Goal: Information Seeking & Learning: Learn about a topic

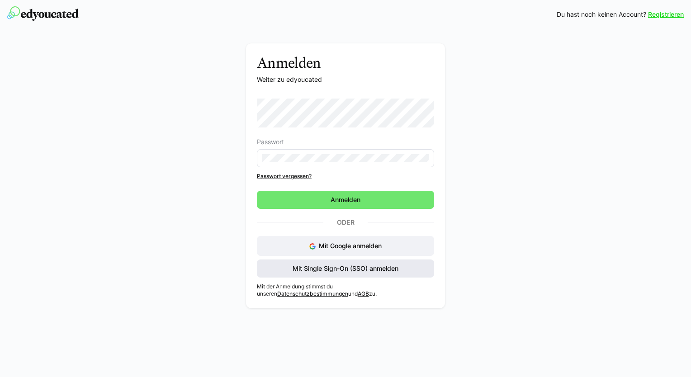
click at [357, 270] on span "Mit Single Sign-On (SSO) anmelden" at bounding box center [345, 268] width 109 height 9
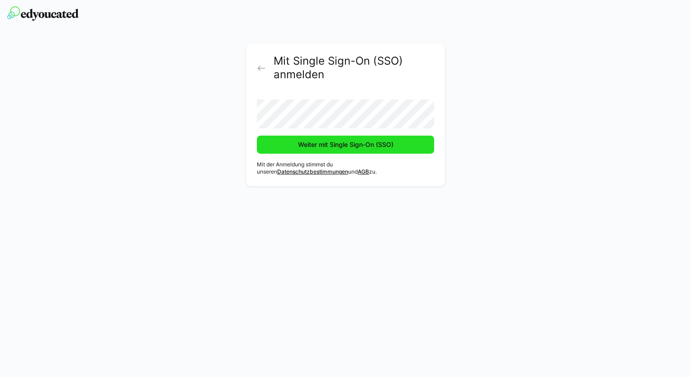
click at [365, 147] on span "Weiter mit Single Sign-On (SSO)" at bounding box center [346, 144] width 98 height 9
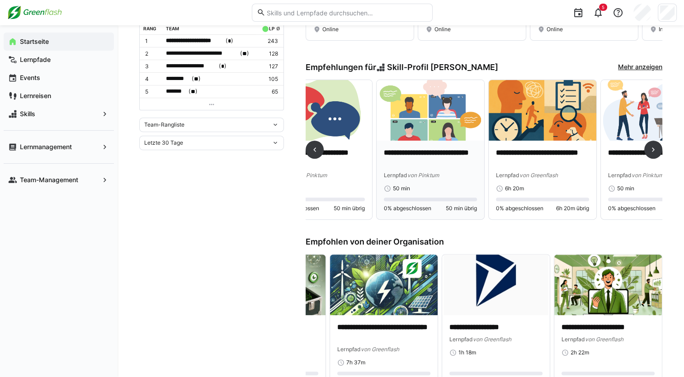
scroll to position [0, 490]
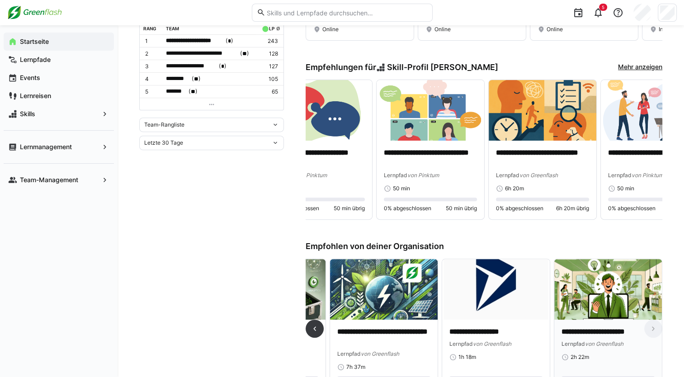
click at [616, 327] on p "**********" at bounding box center [608, 332] width 93 height 10
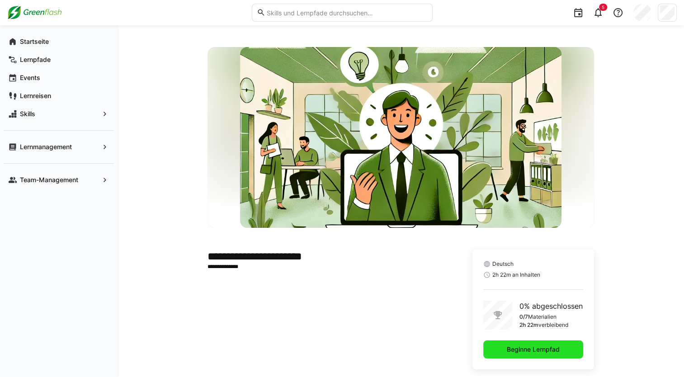
click at [556, 348] on span "Beginne Lernpfad" at bounding box center [534, 349] width 56 height 9
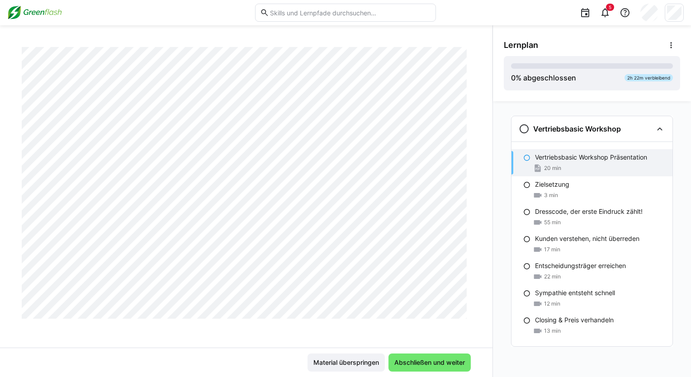
scroll to position [5604, 0]
click at [407, 367] on span "Abschließen und weiter" at bounding box center [429, 362] width 73 height 9
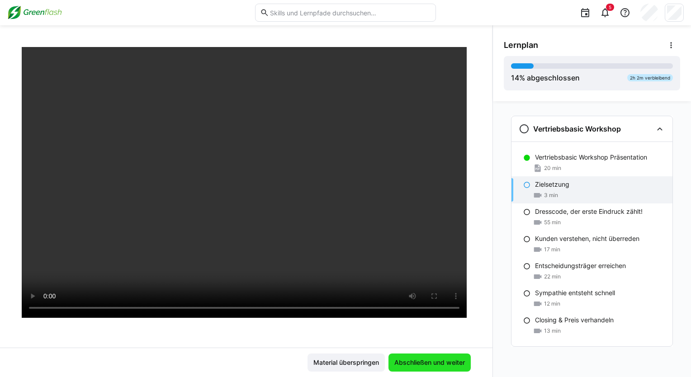
click at [428, 364] on span "Abschließen und weiter" at bounding box center [429, 362] width 73 height 9
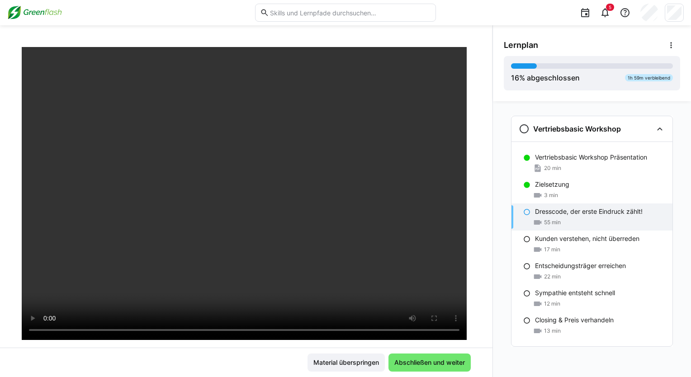
scroll to position [132, 0]
click at [442, 357] on span "Abschließen und weiter" at bounding box center [429, 363] width 82 height 18
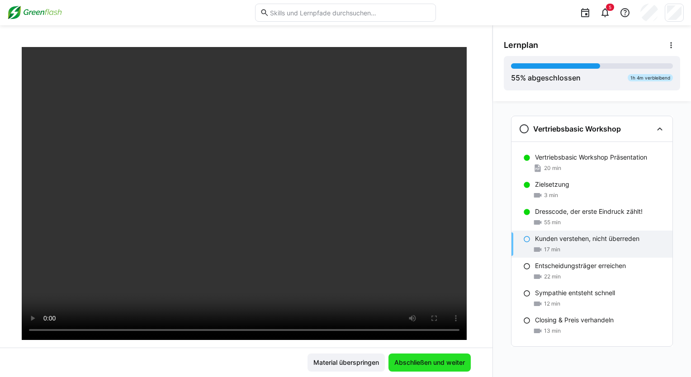
click at [442, 357] on span "Abschließen und weiter" at bounding box center [429, 363] width 82 height 18
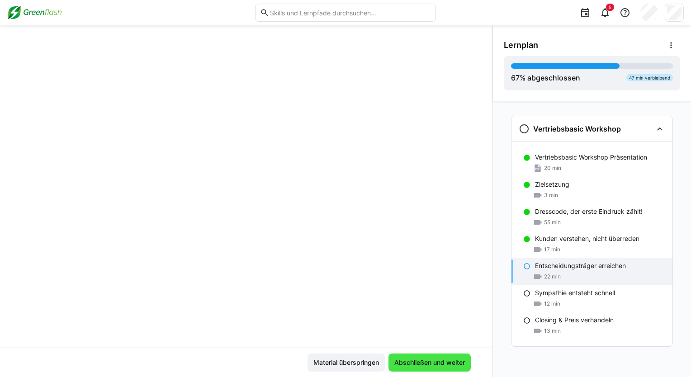
click at [442, 357] on span "Abschließen und weiter" at bounding box center [429, 363] width 82 height 18
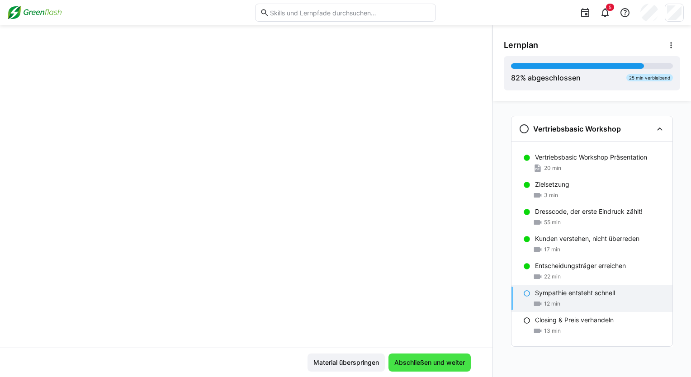
click at [442, 357] on span "Abschließen und weiter" at bounding box center [429, 363] width 82 height 18
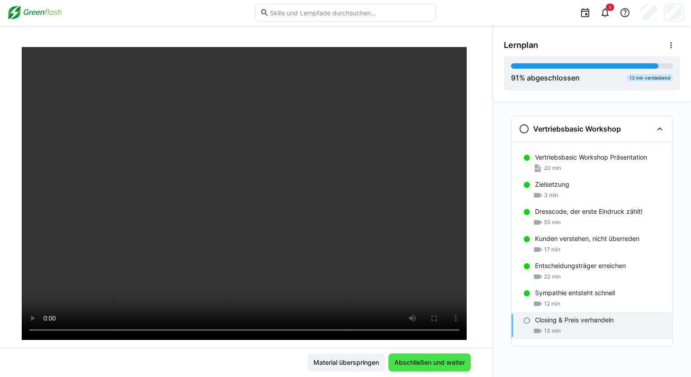
click at [408, 361] on span "Abschließen und weiter" at bounding box center [429, 362] width 73 height 9
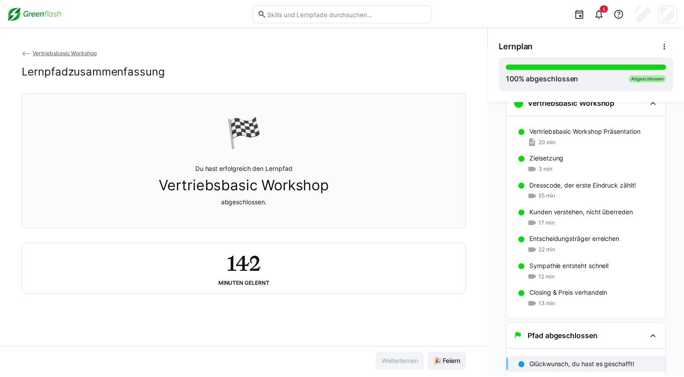
scroll to position [27, 0]
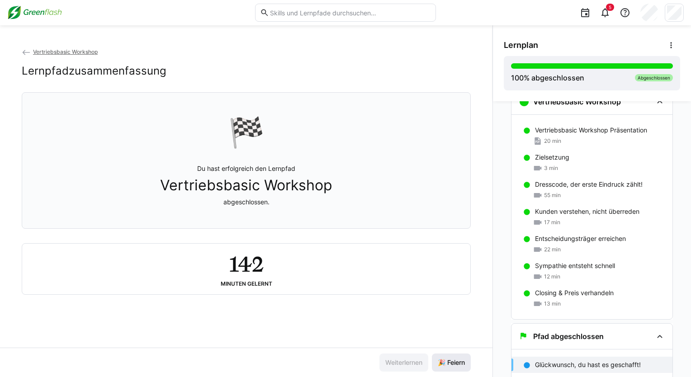
click at [448, 368] on span "🎉 Feiern" at bounding box center [451, 363] width 39 height 18
click at [451, 365] on span "🎉 Feiern" at bounding box center [451, 362] width 30 height 9
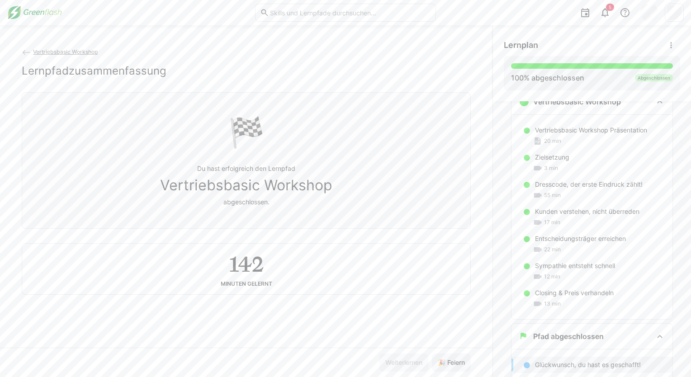
click at [95, 53] on span "Vertriebsbasic Workshop" at bounding box center [65, 51] width 65 height 7
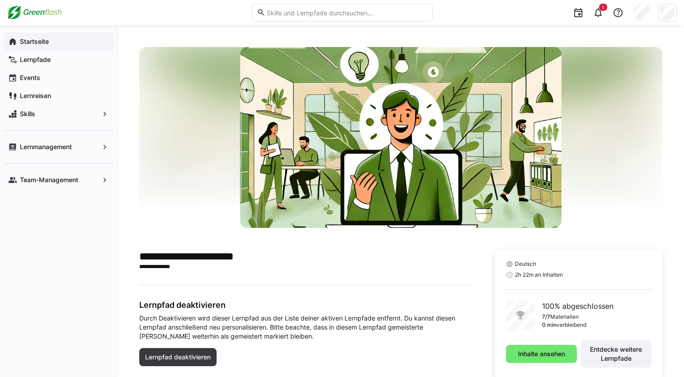
click at [64, 38] on span "Startseite" at bounding box center [64, 41] width 91 height 9
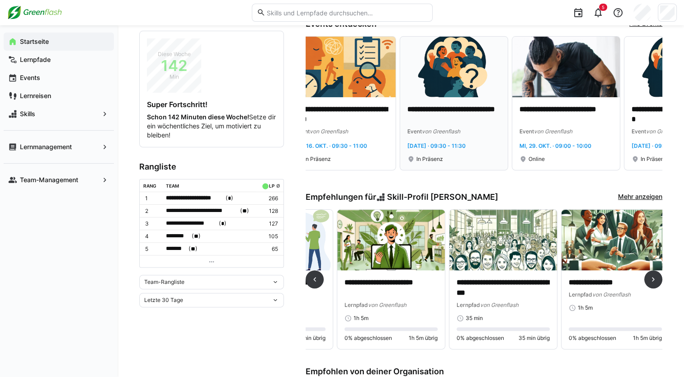
scroll to position [0, 869]
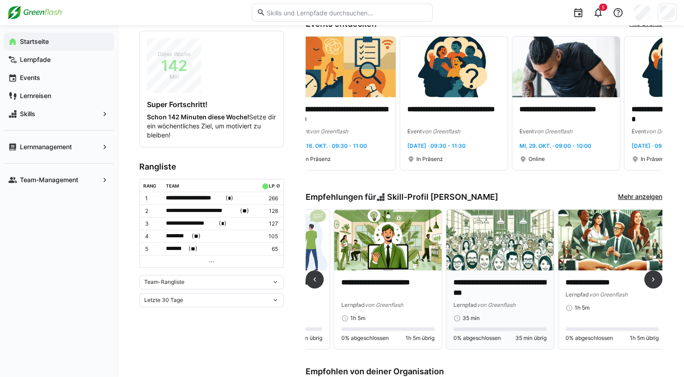
click at [502, 293] on p "**********" at bounding box center [500, 288] width 93 height 21
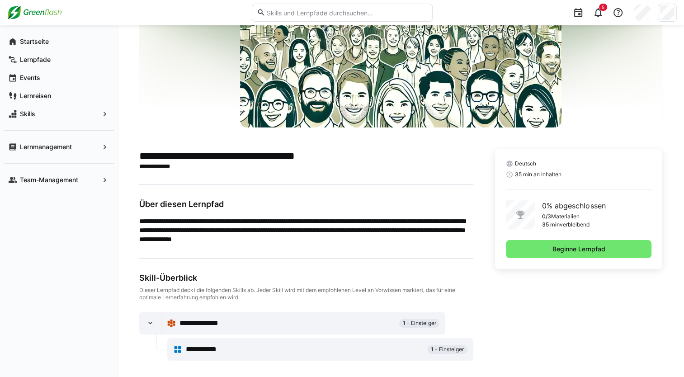
scroll to position [105, 0]
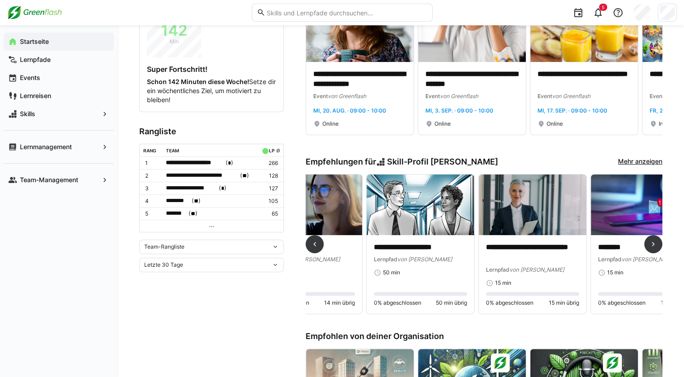
scroll to position [0, 2074]
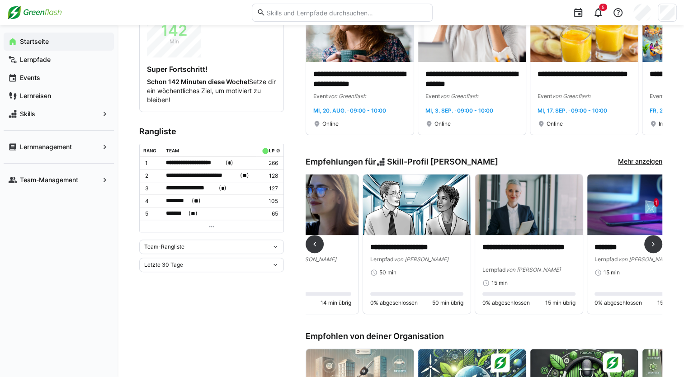
click at [516, 265] on div "Lernpfad von MyBreev" at bounding box center [529, 269] width 93 height 9
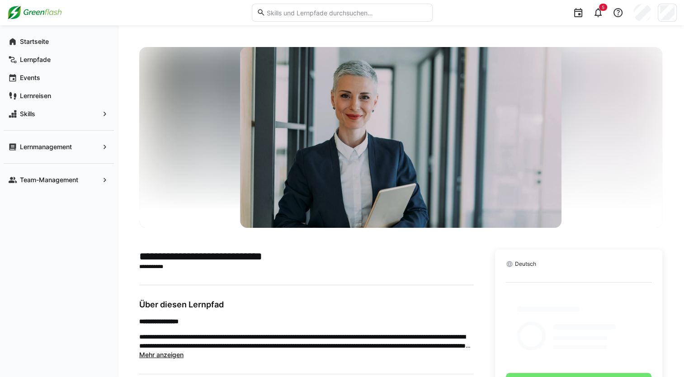
scroll to position [120, 0]
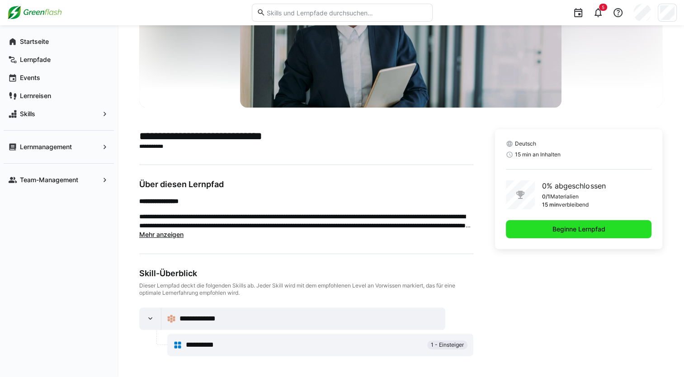
click at [568, 227] on span "Beginne Lernpfad" at bounding box center [579, 229] width 56 height 9
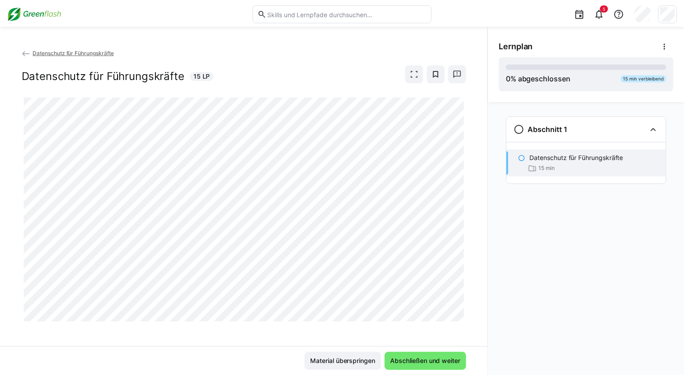
scroll to position [4, 0]
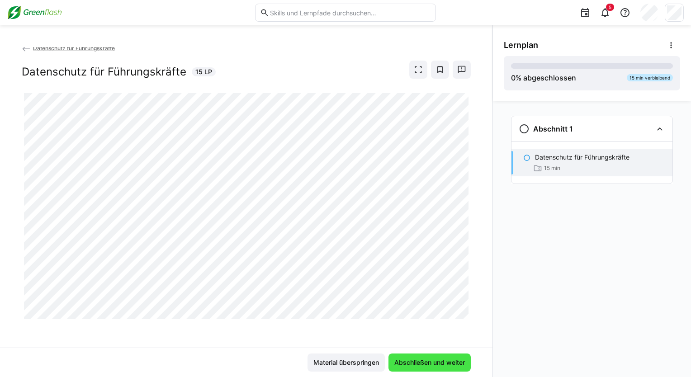
click at [432, 366] on span "Abschließen und weiter" at bounding box center [429, 362] width 73 height 9
click at [353, 365] on span "Material überspringen" at bounding box center [346, 362] width 68 height 9
click at [356, 365] on span "Material überspringen" at bounding box center [346, 362] width 68 height 9
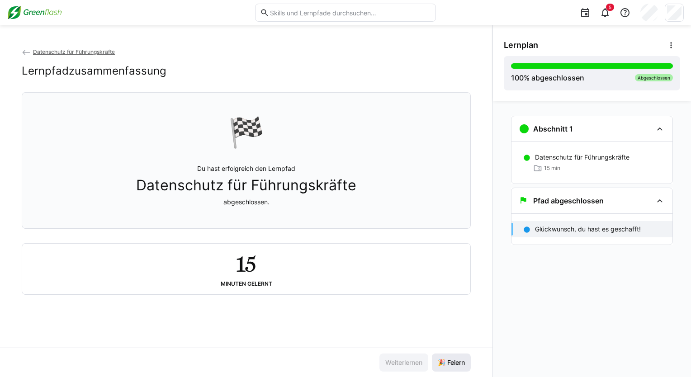
click at [459, 366] on span "🎉 Feiern" at bounding box center [451, 362] width 30 height 9
click at [74, 49] on span "Datenschutz für Führungskräfte" at bounding box center [74, 51] width 82 height 7
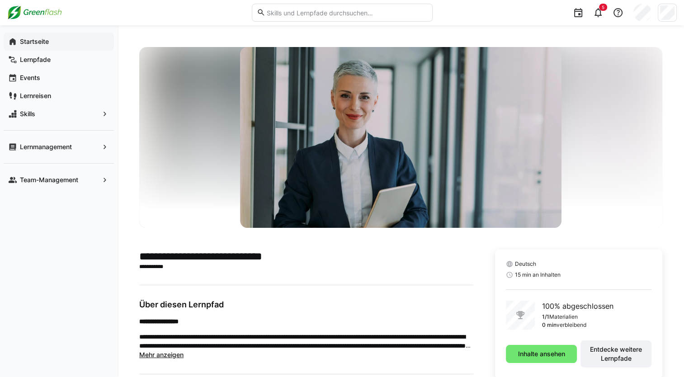
click at [0, 0] on app-navigation-label "Startseite" at bounding box center [0, 0] width 0 height 0
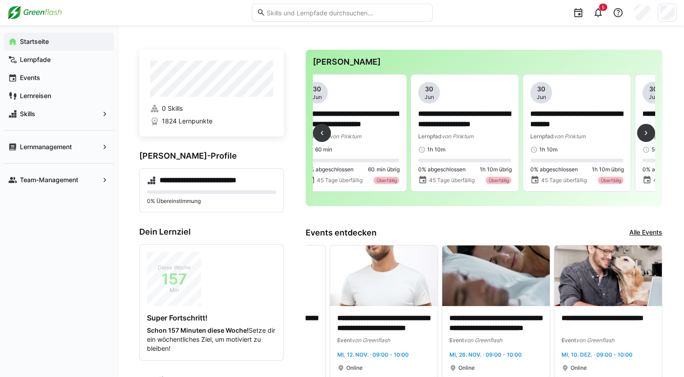
scroll to position [0, 799]
click at [585, 129] on p "**********" at bounding box center [577, 119] width 93 height 21
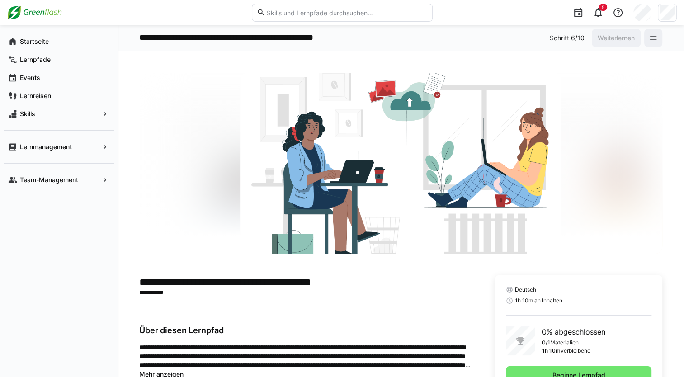
scroll to position [39, 0]
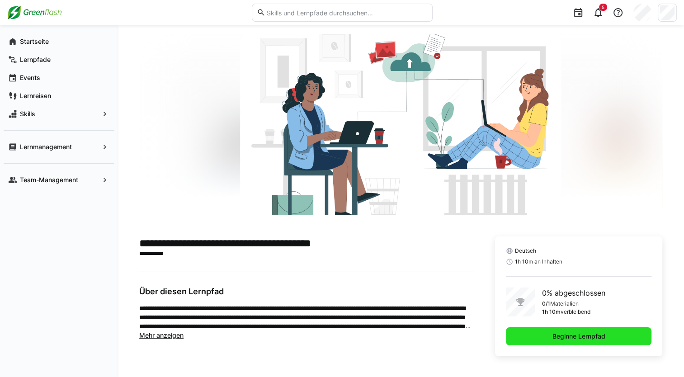
click at [523, 336] on span "Beginne Lernpfad" at bounding box center [579, 336] width 146 height 18
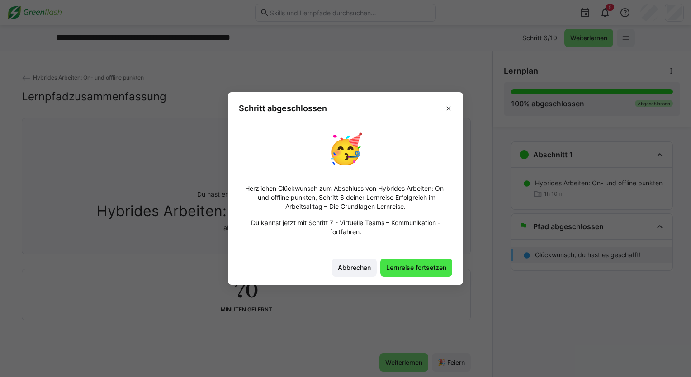
click at [412, 267] on span "Lernreise fortsetzen" at bounding box center [416, 267] width 63 height 9
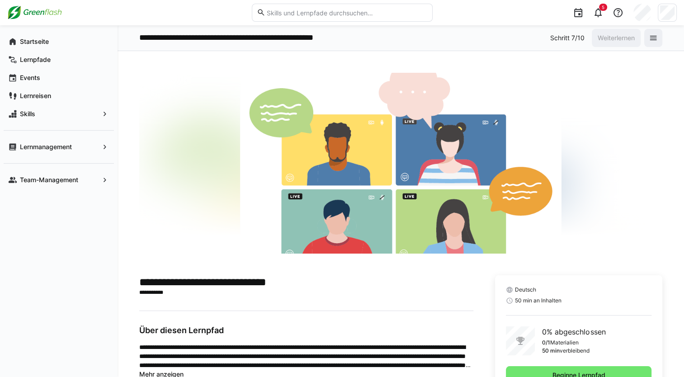
scroll to position [139, 0]
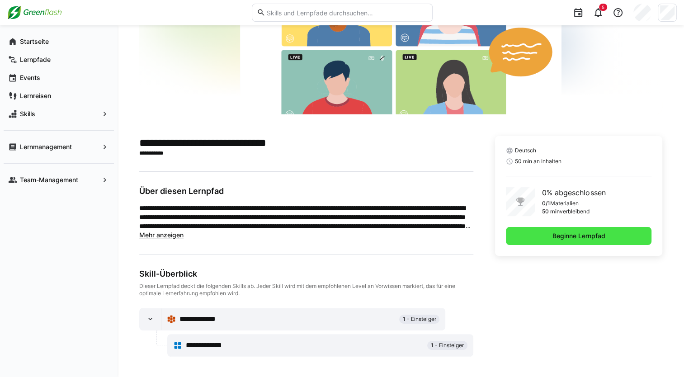
click at [611, 238] on span "Beginne Lernpfad" at bounding box center [579, 236] width 146 height 18
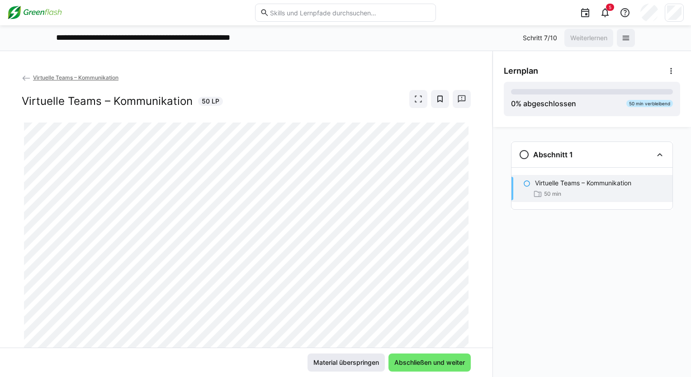
click at [355, 361] on span "Material überspringen" at bounding box center [346, 362] width 68 height 9
click at [365, 362] on span "Material überspringen" at bounding box center [346, 362] width 68 height 9
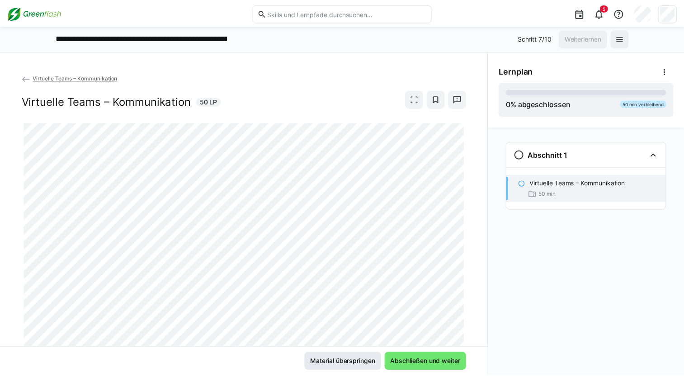
scroll to position [29, 0]
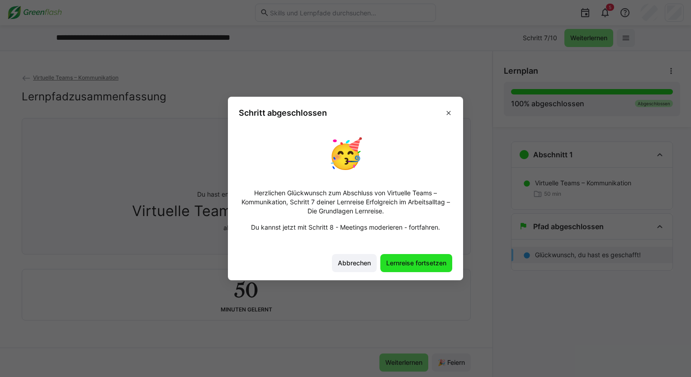
click at [409, 263] on span "Lernreise fortsetzen" at bounding box center [416, 263] width 63 height 9
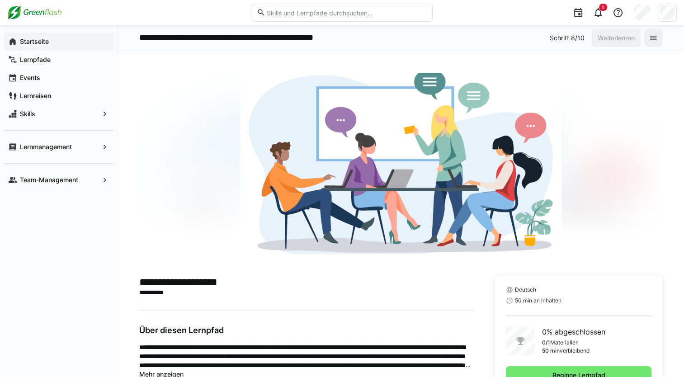
click at [54, 40] on span "Startseite" at bounding box center [64, 41] width 91 height 9
